Goal: Task Accomplishment & Management: Manage account settings

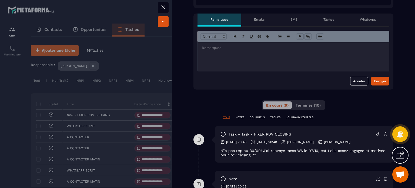
scroll to position [162, 0]
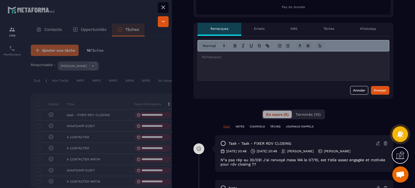
click at [291, 66] on div at bounding box center [293, 65] width 191 height 29
click at [382, 89] on button "Envoyer" at bounding box center [380, 90] width 18 height 9
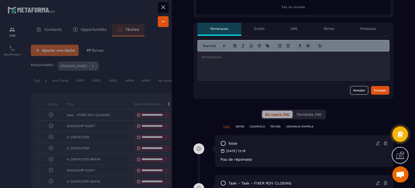
click at [160, 7] on icon at bounding box center [163, 7] width 6 height 6
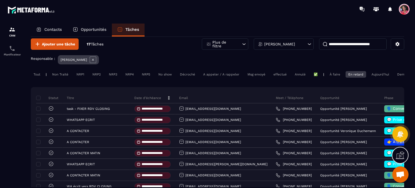
scroll to position [5, 0]
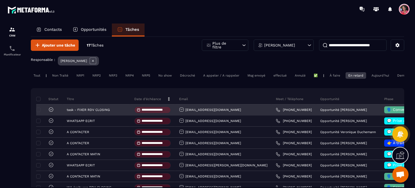
click at [387, 112] on span "🗣️ Conversation en cours" at bounding box center [411, 109] width 48 height 4
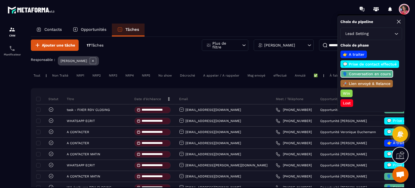
click at [349, 102] on p "Lost" at bounding box center [346, 102] width 9 height 5
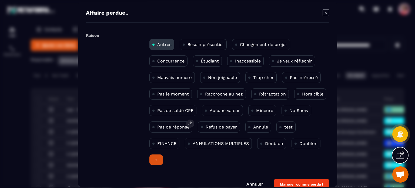
click at [183, 128] on p "Pas de réponse" at bounding box center [173, 126] width 32 height 5
click at [287, 181] on button "Marquer comme perdu !" at bounding box center [301, 184] width 55 height 11
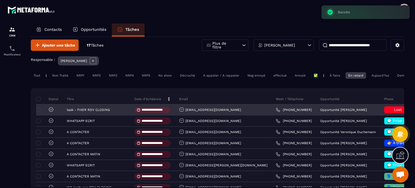
click at [52, 112] on icon at bounding box center [50, 109] width 5 height 5
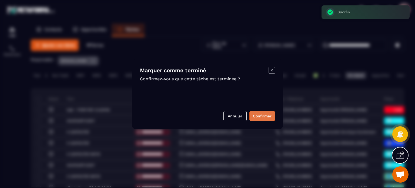
click at [269, 116] on button "Confirmer" at bounding box center [262, 116] width 26 height 10
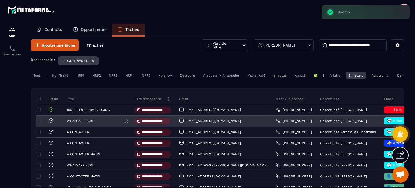
click at [82, 123] on p "WHATSAPP ECRIT" at bounding box center [81, 121] width 28 height 4
